Goal: Transaction & Acquisition: Download file/media

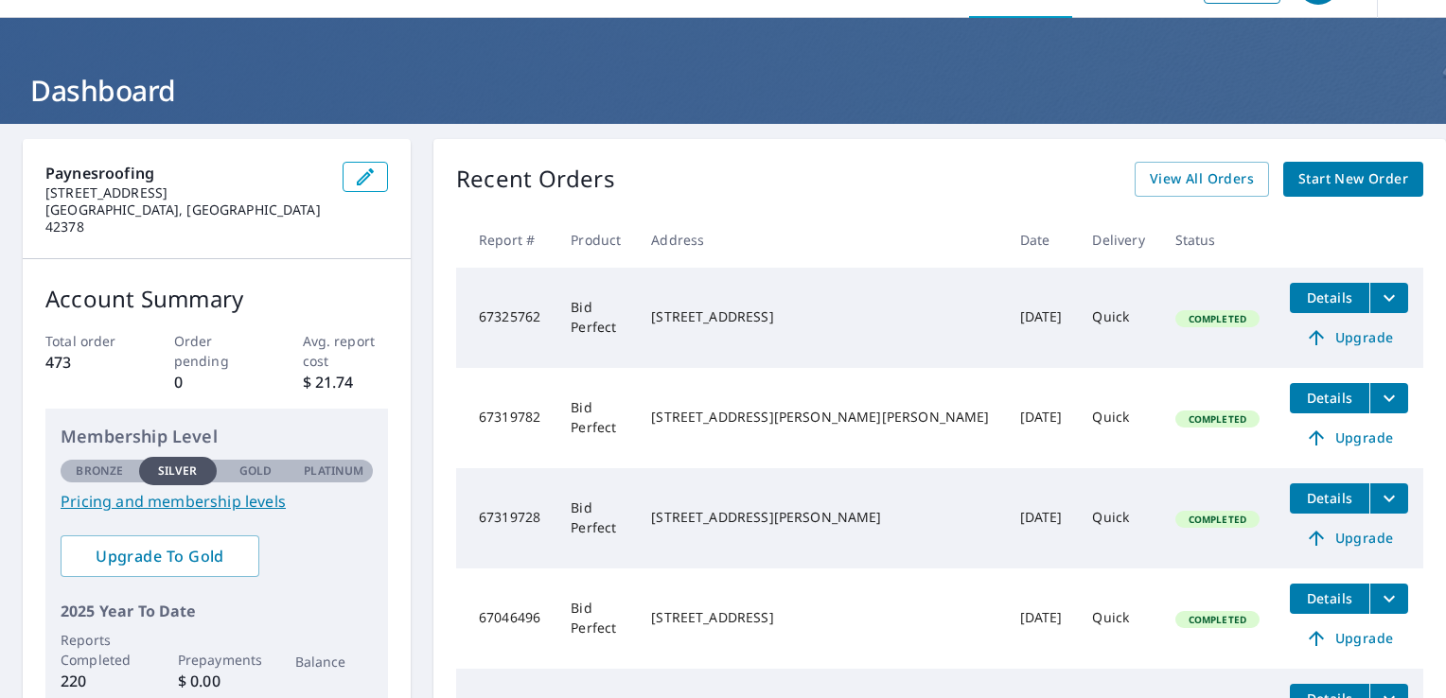
scroll to position [95, 0]
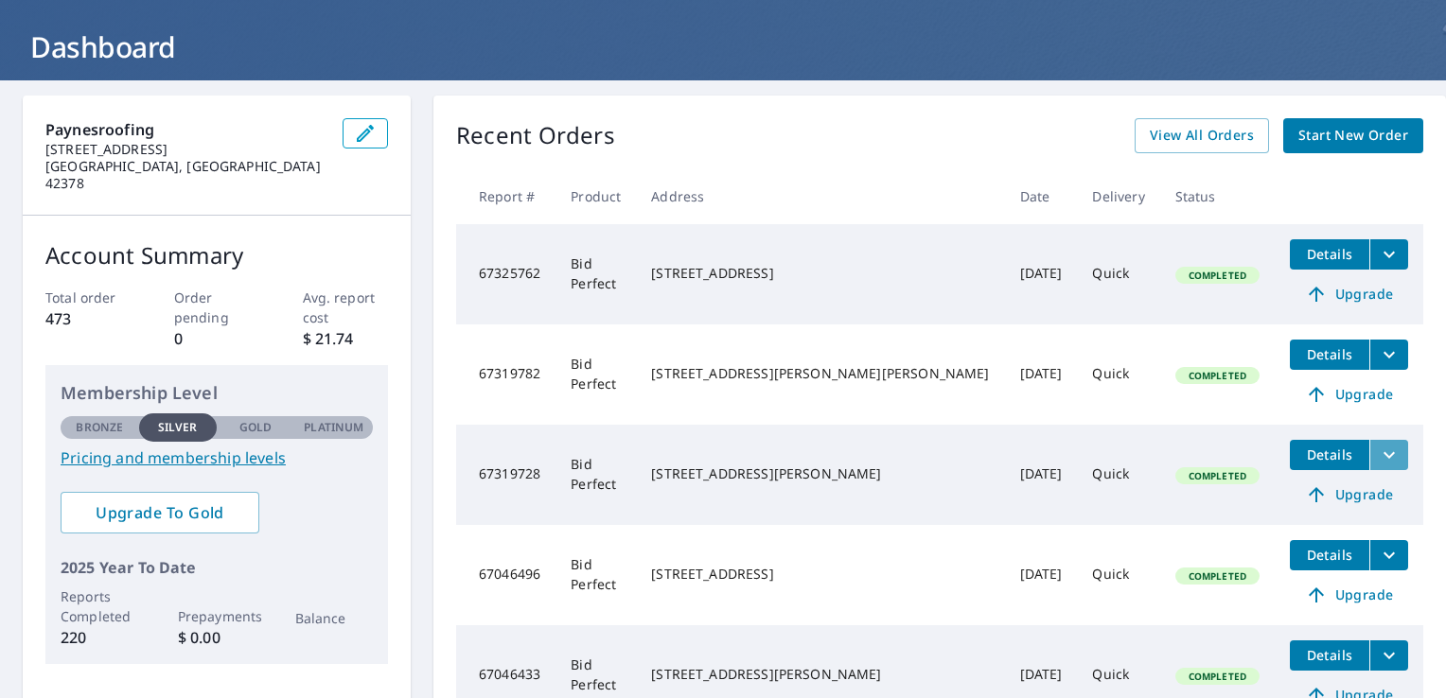
click at [1378, 452] on icon "filesDropdownBtn-67319728" at bounding box center [1389, 455] width 23 height 23
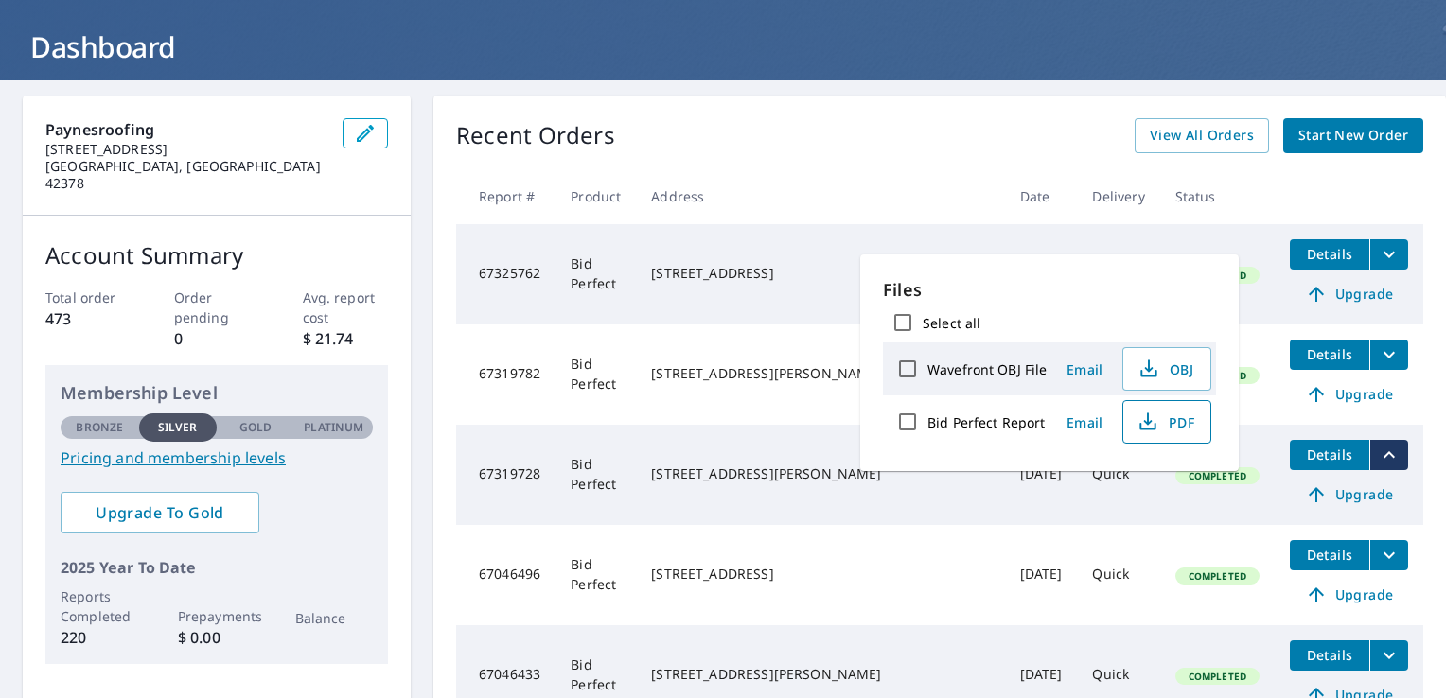
click at [1180, 417] on span "PDF" at bounding box center [1165, 422] width 61 height 23
click at [1378, 354] on icon "filesDropdownBtn-67319782" at bounding box center [1389, 354] width 23 height 23
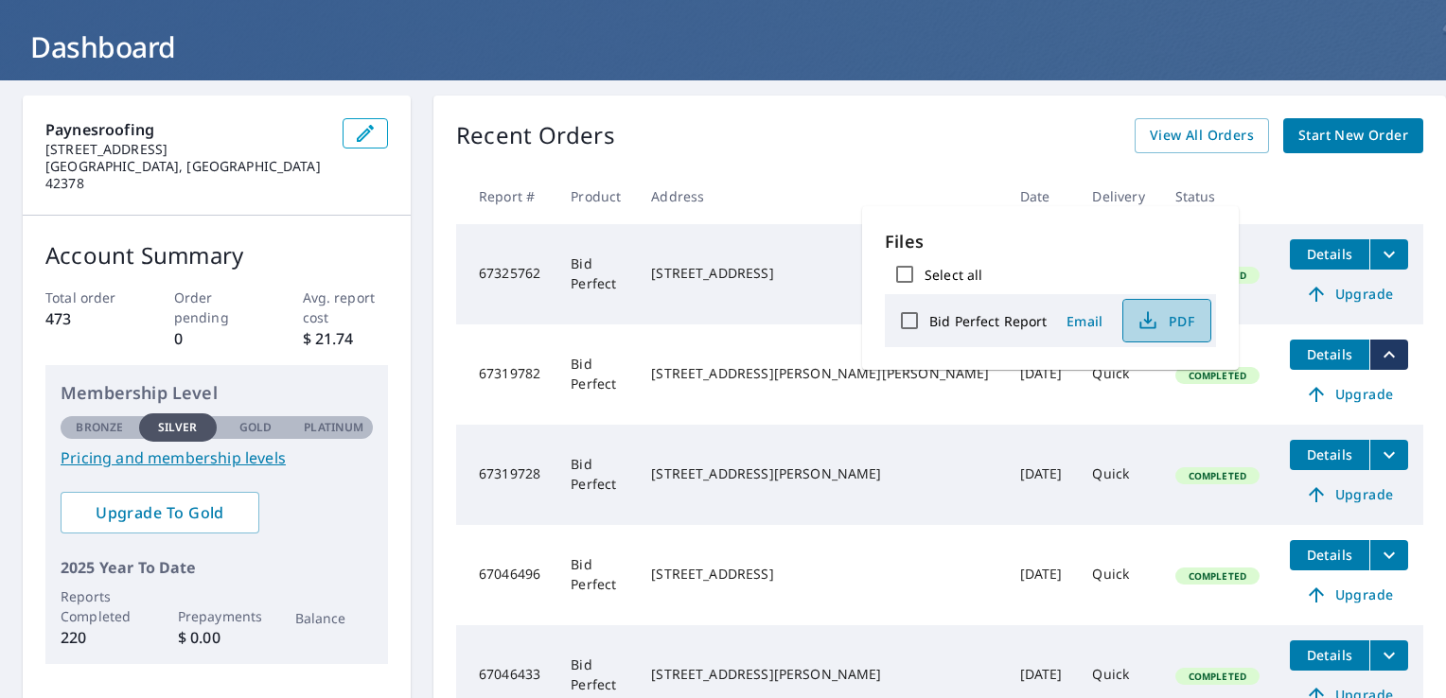
click at [1139, 315] on icon "button" at bounding box center [1147, 320] width 23 height 23
click at [1383, 252] on icon "filesDropdownBtn-67325762" at bounding box center [1388, 254] width 11 height 7
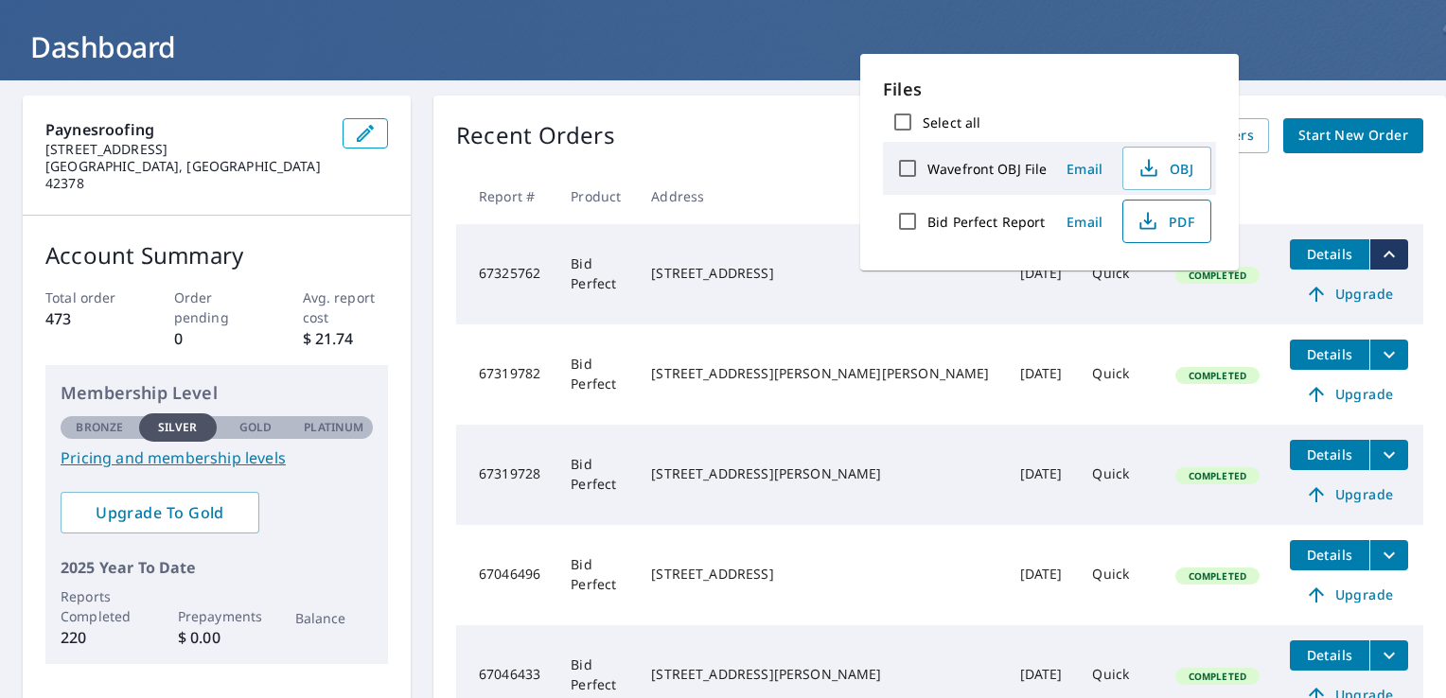
click at [1187, 220] on span "PDF" at bounding box center [1165, 221] width 61 height 23
